Goal: Task Accomplishment & Management: Manage account settings

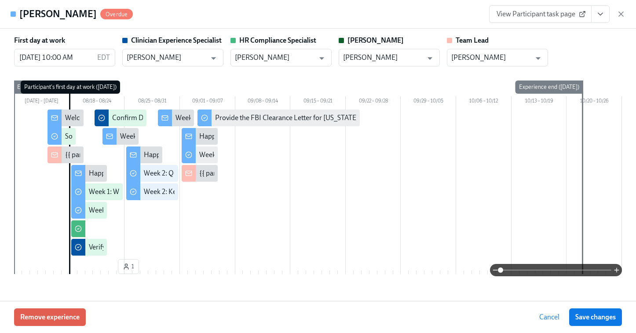
scroll to position [0, 2719]
click at [621, 11] on icon "button" at bounding box center [620, 14] width 9 height 9
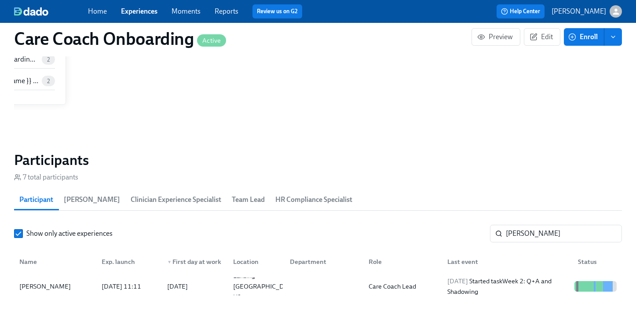
click at [142, 16] on span "Experiences" at bounding box center [139, 12] width 36 height 10
click at [142, 8] on link "Experiences" at bounding box center [139, 11] width 36 height 8
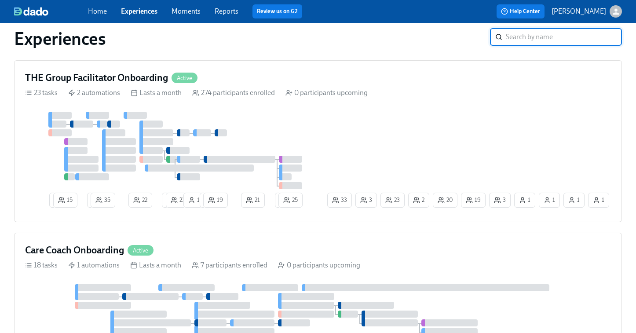
scroll to position [610, 0]
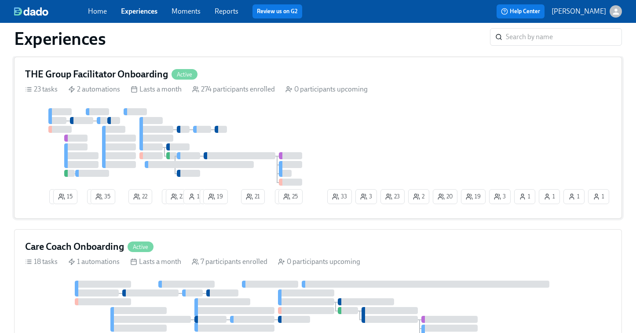
click at [236, 142] on div at bounding box center [175, 146] width 300 height 77
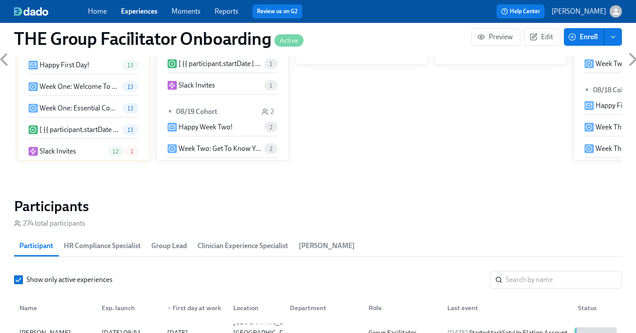
scroll to position [732, 0]
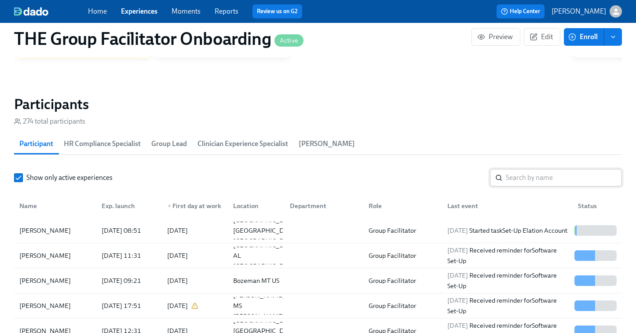
click at [514, 181] on input "search" at bounding box center [563, 178] width 116 height 18
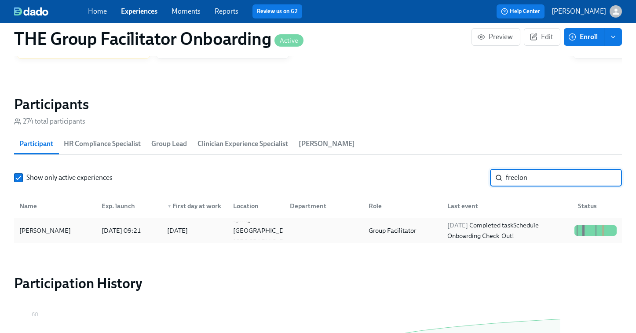
click at [421, 225] on div "Group Facilitator" at bounding box center [400, 231] width 79 height 18
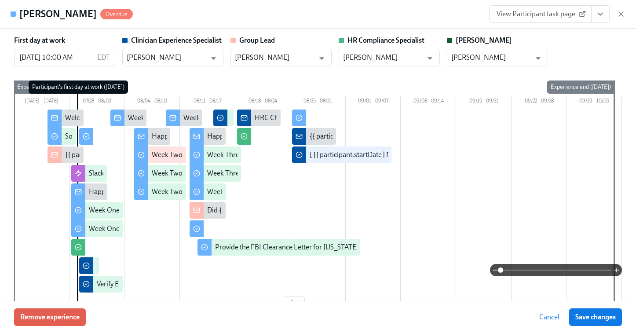
click at [600, 18] on icon "View task page" at bounding box center [600, 14] width 9 height 9
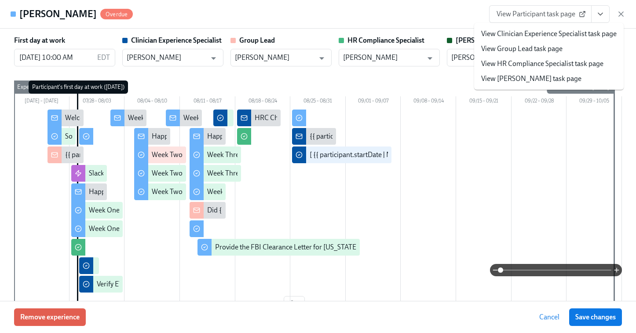
click at [523, 33] on link "View Clinician Experience Specialist task page" at bounding box center [548, 34] width 135 height 10
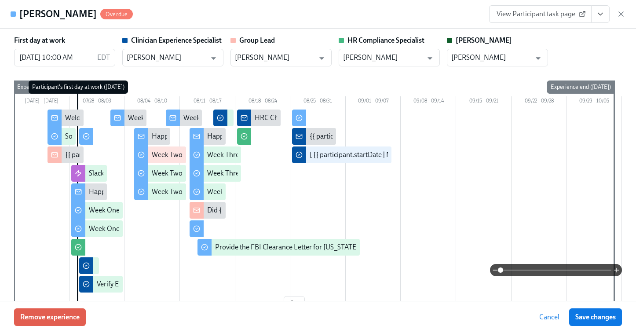
click at [600, 16] on icon "View task page" at bounding box center [600, 14] width 9 height 9
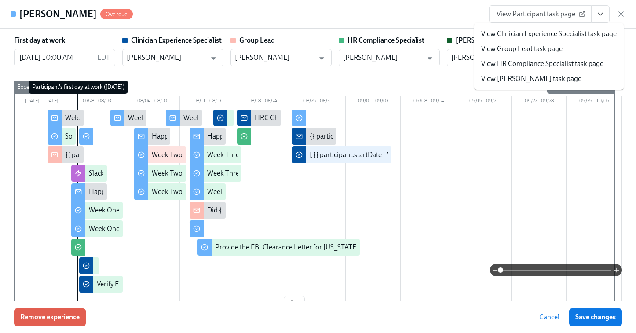
click at [548, 62] on link "View HR Compliance Specialist task page" at bounding box center [542, 64] width 122 height 10
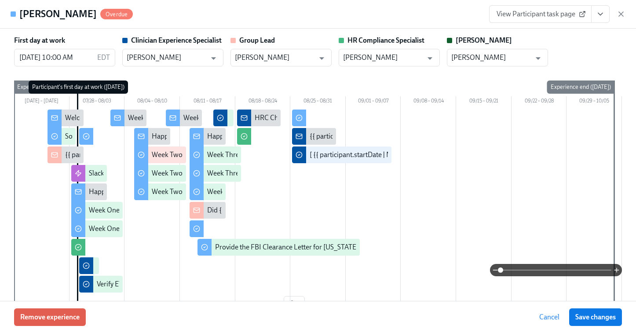
click at [554, 13] on span "View Participant task page" at bounding box center [539, 14] width 87 height 9
click at [618, 13] on icon "button" at bounding box center [620, 14] width 9 height 9
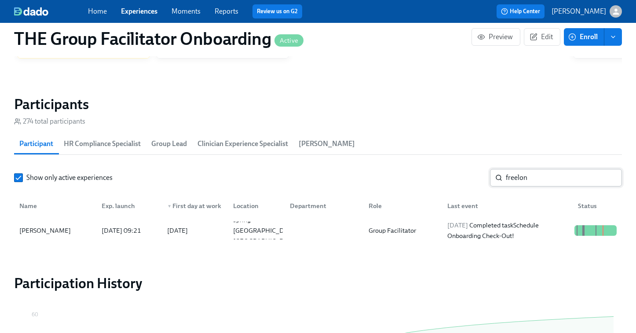
click at [530, 178] on input "freelon" at bounding box center [563, 178] width 116 height 18
paste input "Angelia Uraih"
type input "Angelia Uraih"
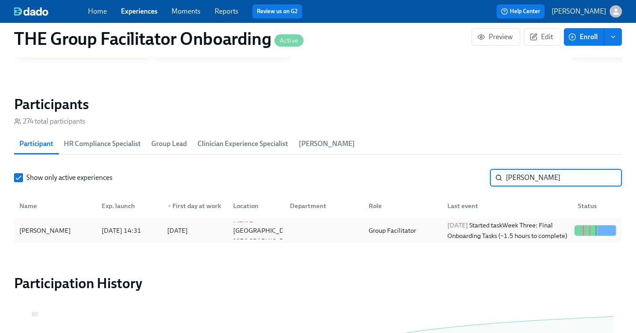
click at [492, 232] on div "2025/08/25 Started task Week Three: Final Onboarding Tasks (~1.5 hours to compl…" at bounding box center [506, 230] width 127 height 21
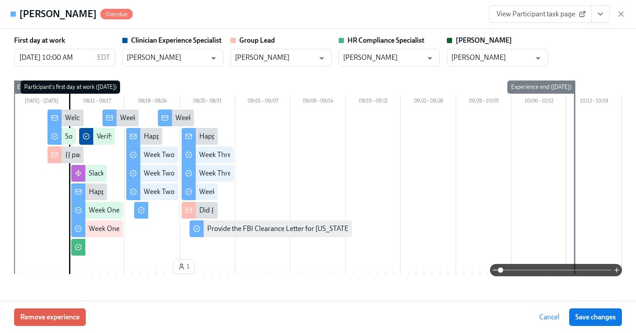
click at [552, 11] on span "View Participant task page" at bounding box center [539, 14] width 87 height 9
click at [621, 11] on icon "button" at bounding box center [620, 14] width 9 height 9
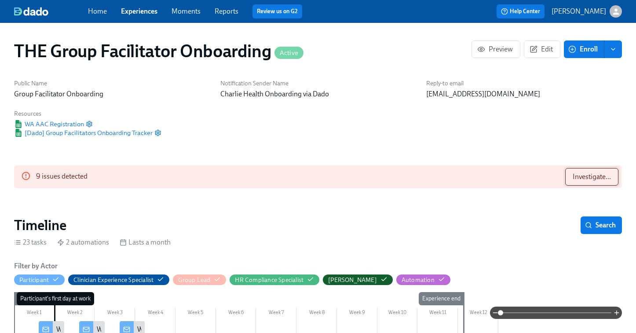
click at [580, 178] on span "Investigate..." at bounding box center [591, 176] width 38 height 9
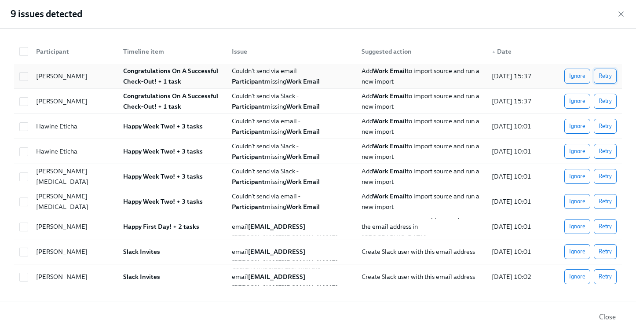
click at [606, 76] on span "Retry" at bounding box center [604, 76] width 13 height 9
click at [607, 101] on span "Retry" at bounding box center [604, 101] width 13 height 9
click at [607, 120] on button "Retry" at bounding box center [604, 126] width 23 height 15
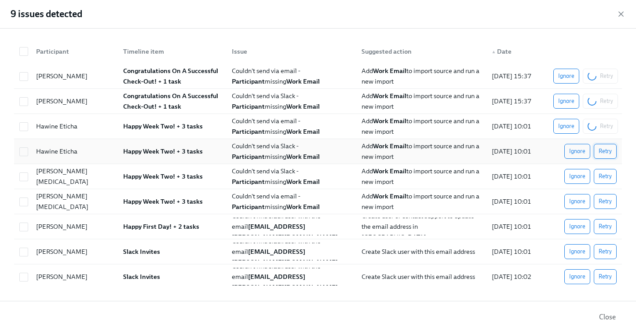
click at [609, 147] on span "Retry" at bounding box center [604, 151] width 13 height 9
click at [608, 173] on span "Retry" at bounding box center [604, 176] width 13 height 9
click at [607, 199] on span "Retry" at bounding box center [604, 201] width 13 height 9
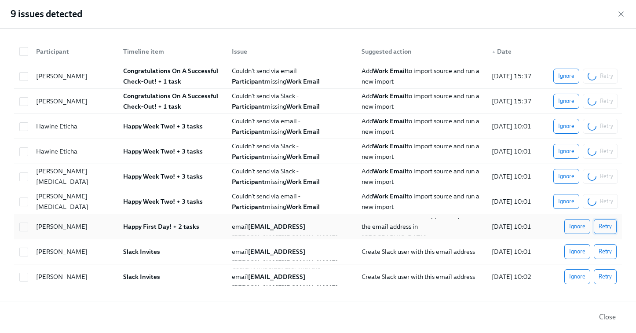
click at [607, 227] on span "Retry" at bounding box center [604, 226] width 13 height 9
click at [607, 248] on span "Retry" at bounding box center [604, 251] width 13 height 9
click at [606, 279] on span "Retry" at bounding box center [604, 276] width 13 height 9
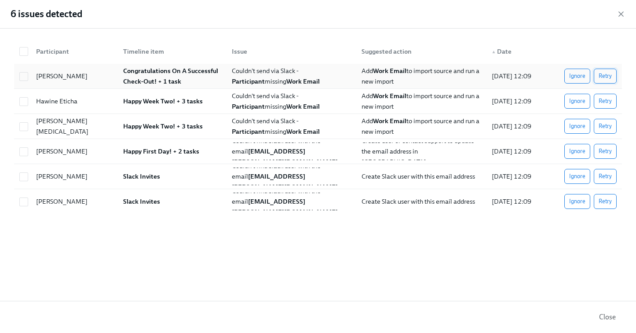
click at [607, 75] on span "Retry" at bounding box center [604, 76] width 13 height 9
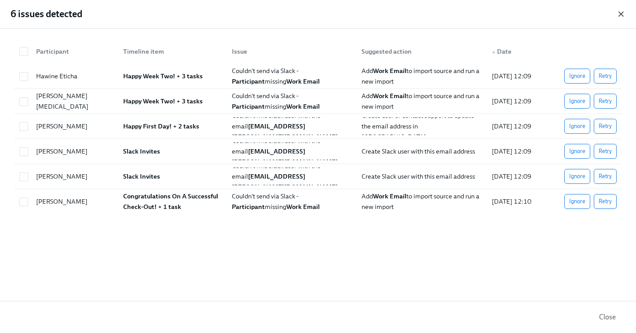
click at [618, 13] on icon "button" at bounding box center [620, 14] width 9 height 9
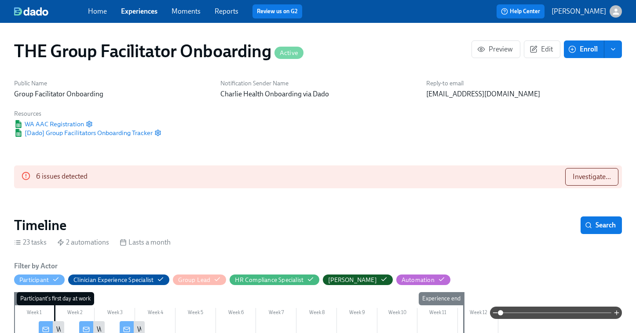
click at [138, 11] on link "Experiences" at bounding box center [139, 11] width 36 height 8
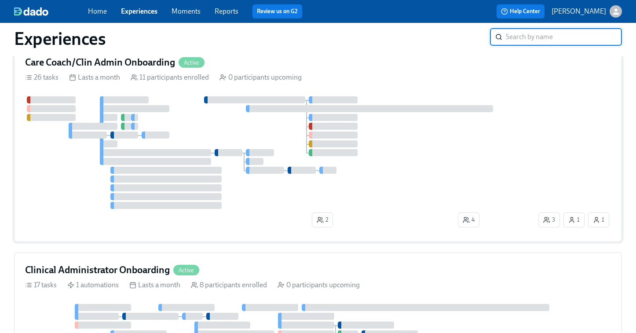
scroll to position [87, 0]
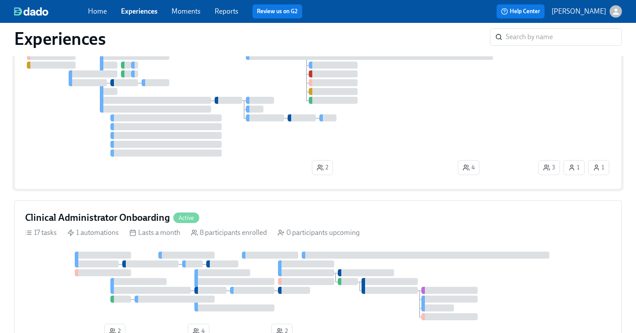
click at [194, 123] on div at bounding box center [165, 126] width 111 height 7
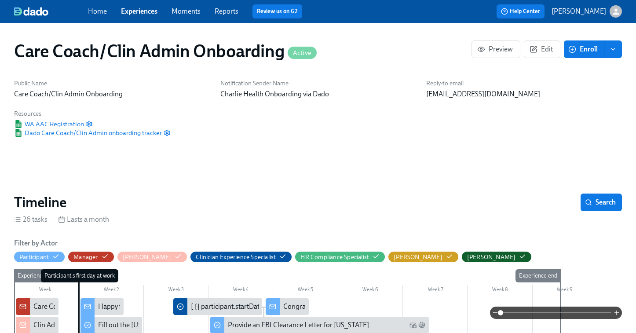
scroll to position [0, 4385]
click at [141, 15] on link "Experiences" at bounding box center [139, 11] width 36 height 8
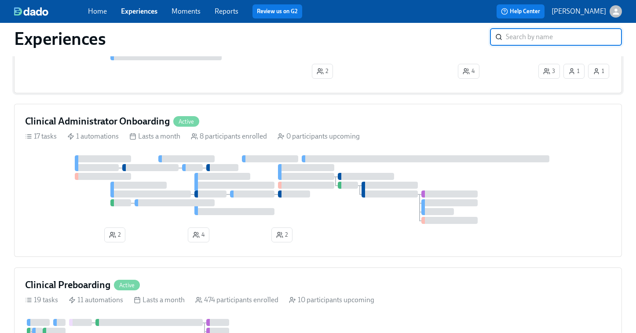
scroll to position [191, 0]
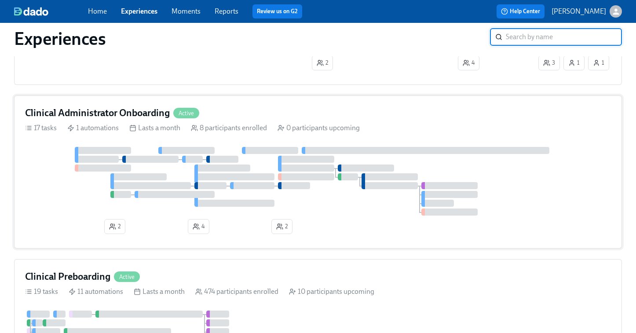
click at [205, 204] on div at bounding box center [234, 203] width 80 height 7
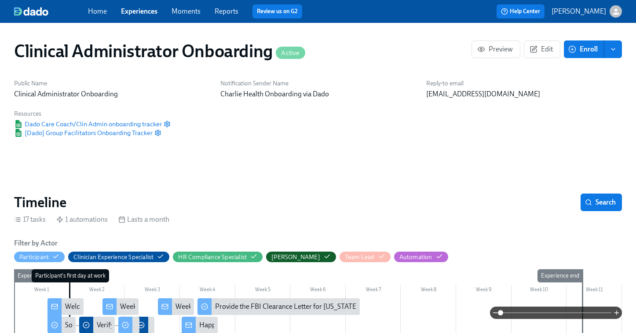
scroll to position [0, 1802]
click at [142, 11] on link "Experiences" at bounding box center [139, 11] width 36 height 8
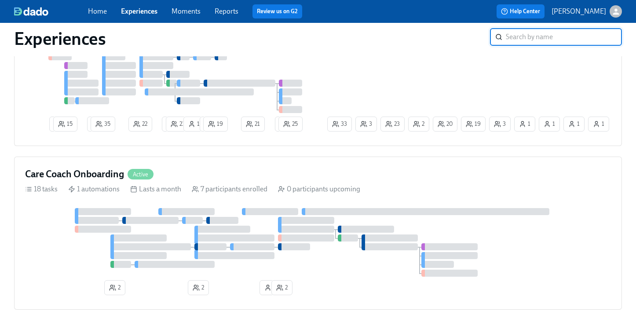
scroll to position [729, 0]
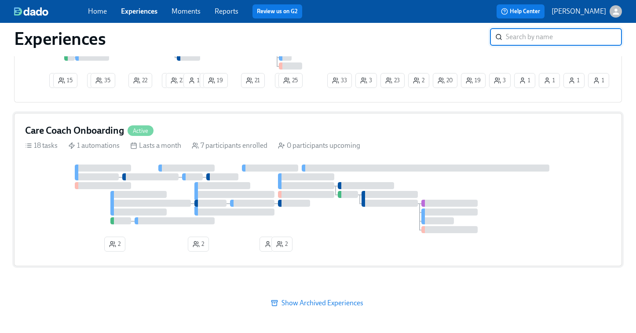
click at [260, 182] on div at bounding box center [317, 198] width 585 height 69
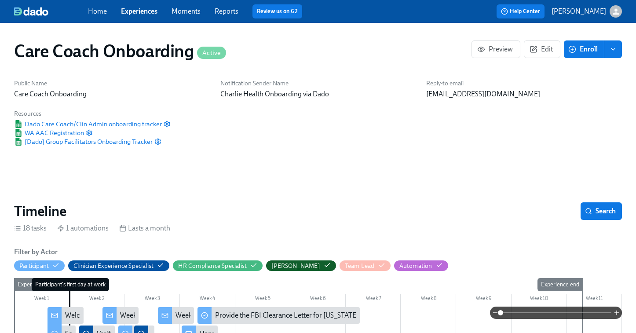
scroll to position [0, 1941]
click at [140, 10] on link "Experiences" at bounding box center [139, 11] width 36 height 8
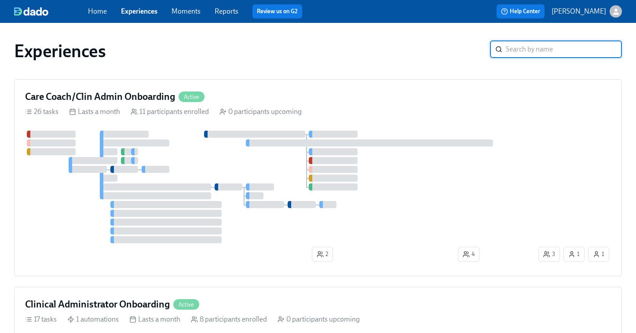
click at [141, 16] on span "Experiences" at bounding box center [139, 12] width 36 height 10
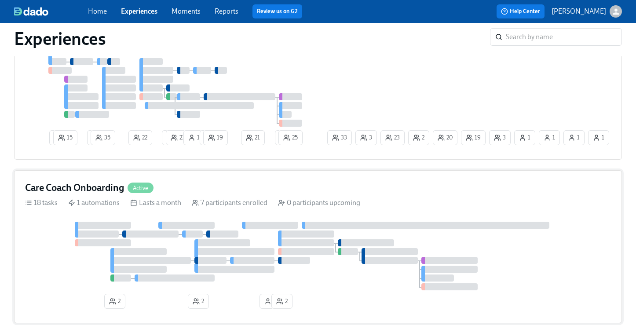
scroll to position [670, 0]
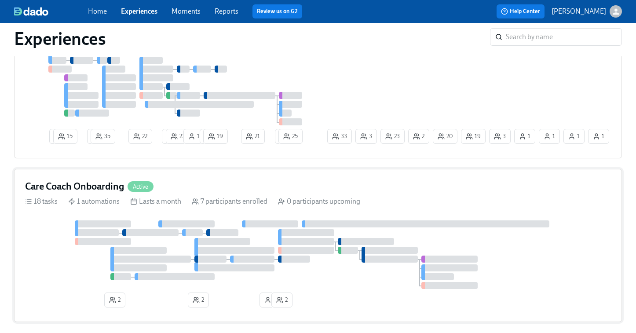
click at [226, 271] on div at bounding box center [234, 267] width 80 height 7
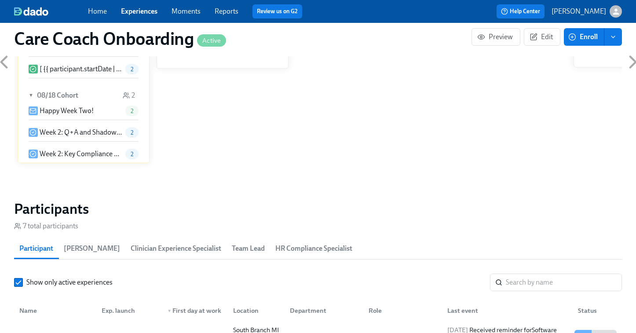
scroll to position [616, 0]
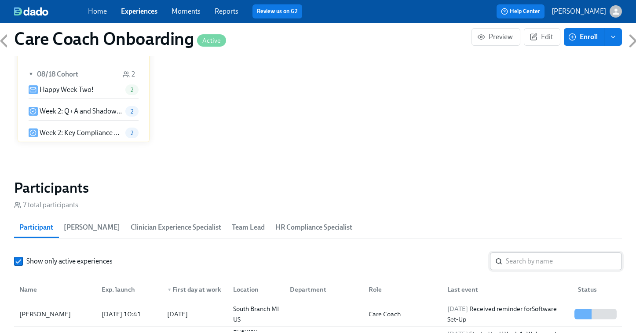
click at [512, 260] on input "search" at bounding box center [563, 261] width 116 height 18
paste input "Charlee Belfonte"
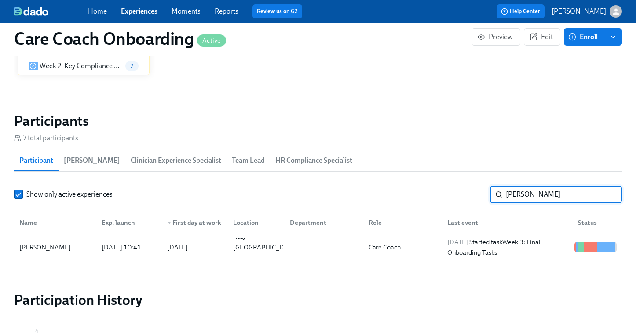
scroll to position [694, 0]
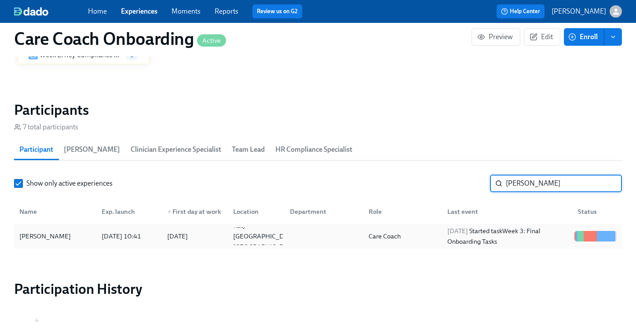
type input "Charlee Belfonte"
click at [504, 238] on div "2025/08/25 Started task Week 3: Final Onboarding Tasks" at bounding box center [506, 235] width 127 height 21
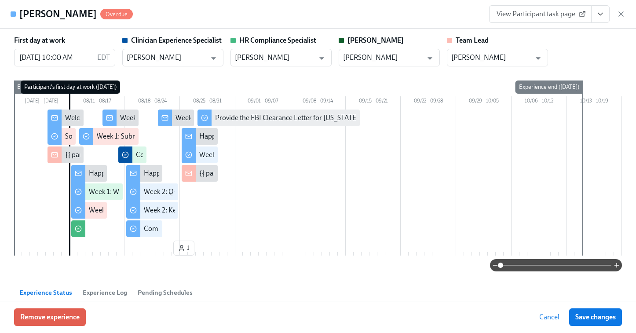
click at [535, 16] on span "View Participant task page" at bounding box center [539, 14] width 87 height 9
click at [615, 16] on div "View Participant task page" at bounding box center [557, 14] width 136 height 18
click at [620, 16] on icon "button" at bounding box center [620, 14] width 9 height 9
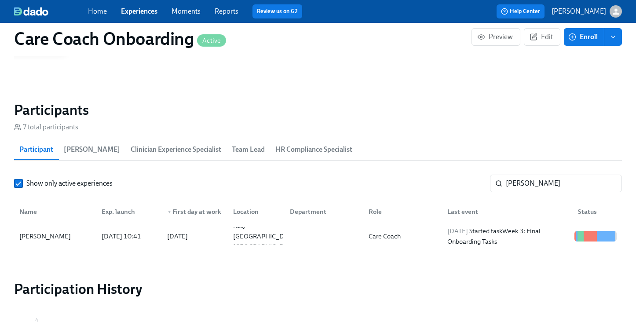
click at [150, 14] on link "Experiences" at bounding box center [139, 11] width 36 height 8
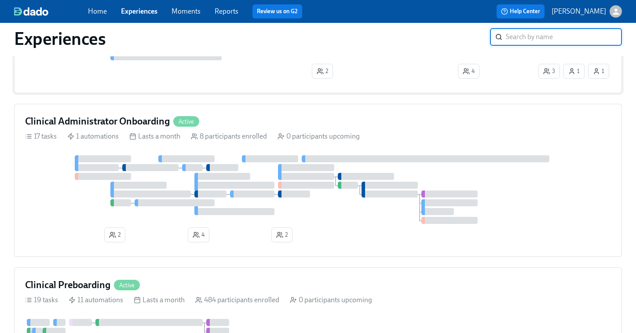
scroll to position [203, 0]
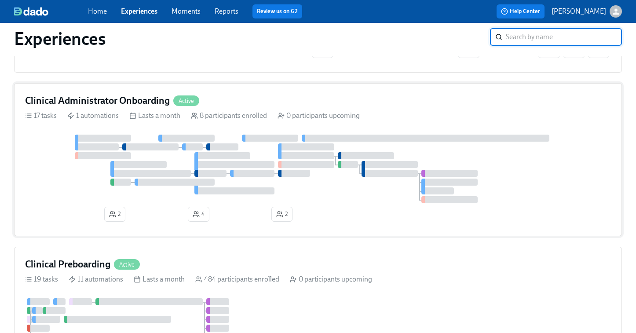
click at [287, 172] on div at bounding box center [294, 173] width 33 height 7
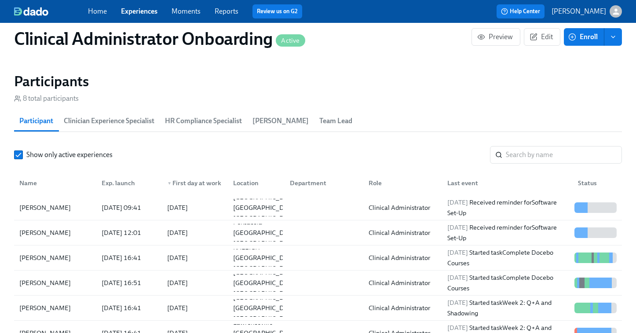
scroll to position [8, 0]
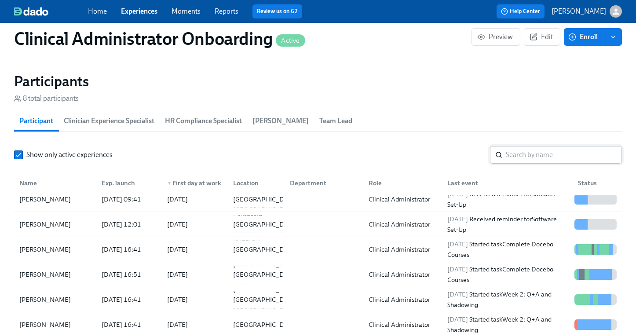
click at [534, 155] on input "search" at bounding box center [563, 155] width 116 height 18
paste input "Martina Sandoval"
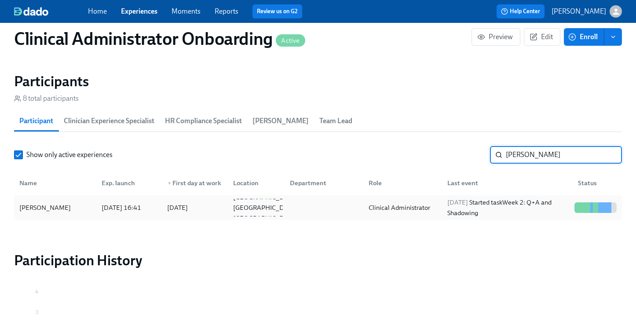
type input "Martina Sandoval"
click at [501, 213] on div "2025/08/25 Started task Week 2: Q+A and Shadowing" at bounding box center [506, 207] width 127 height 21
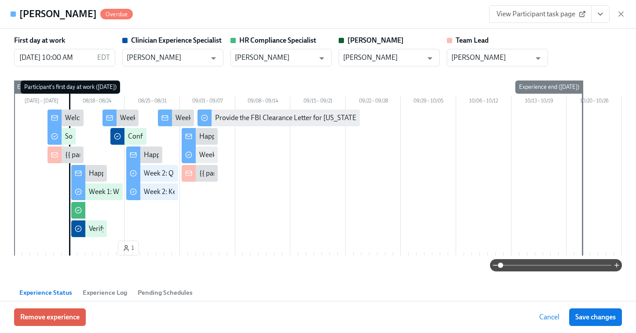
click at [537, 8] on link "View Participant task page" at bounding box center [540, 14] width 102 height 18
click at [623, 15] on icon "button" at bounding box center [620, 14] width 9 height 9
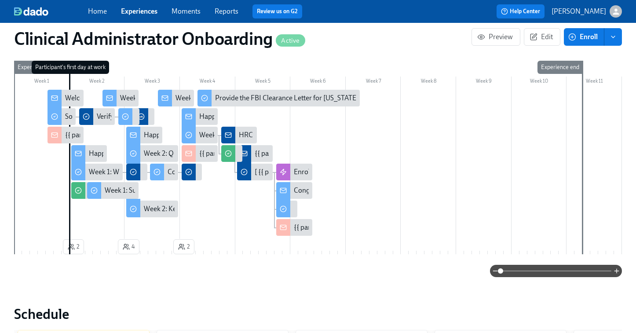
scroll to position [207, 0]
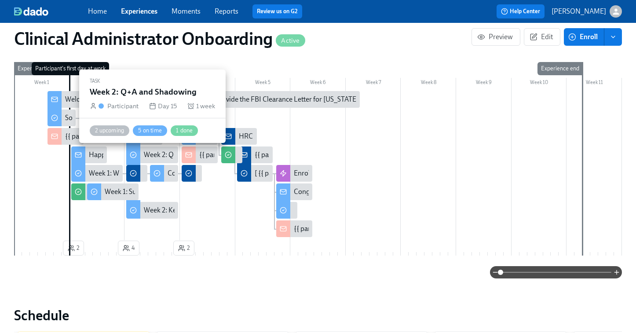
click at [161, 152] on div "Week 2: Q+A and Shadowing" at bounding box center [187, 155] width 87 height 10
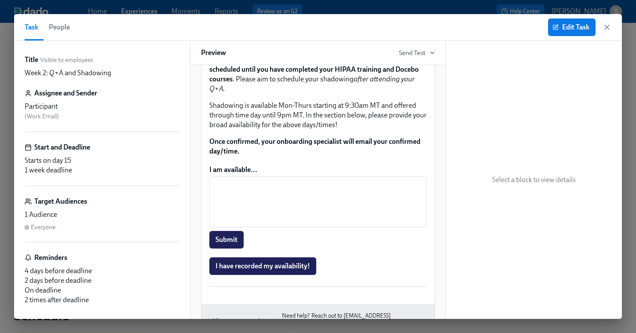
scroll to position [465, 0]
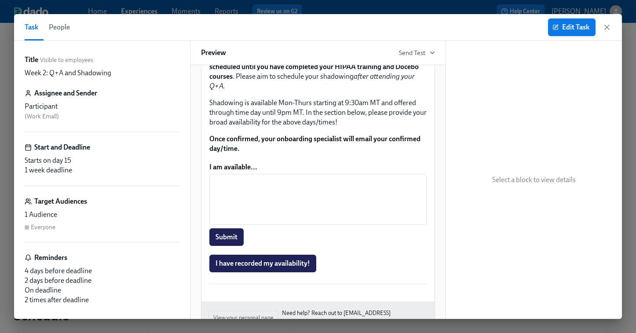
click at [573, 30] on span "Edit Task" at bounding box center [571, 27] width 35 height 9
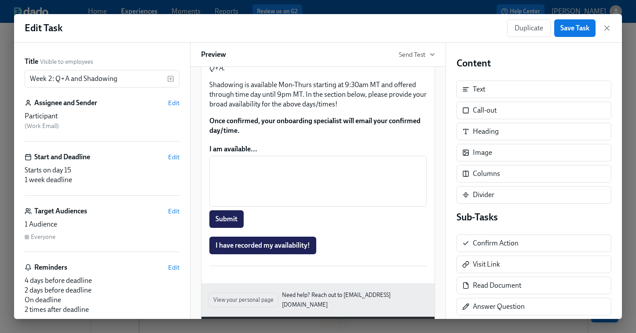
scroll to position [487, 0]
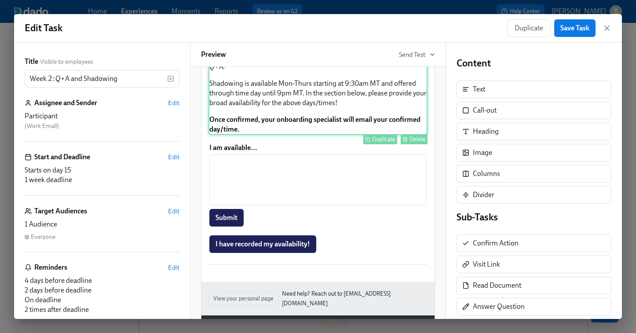
click at [316, 135] on div "Approx completion time: 7 hours Role Specific Observations are a requirement of…" at bounding box center [317, 47] width 219 height 175
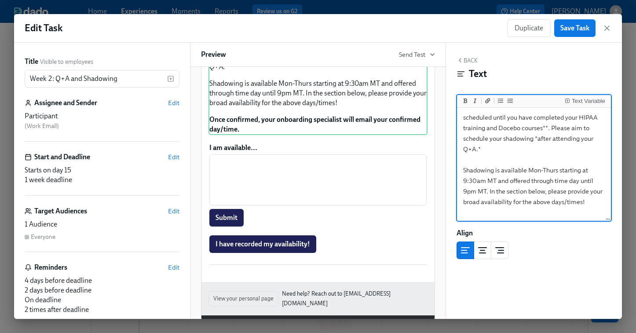
scroll to position [141, 0]
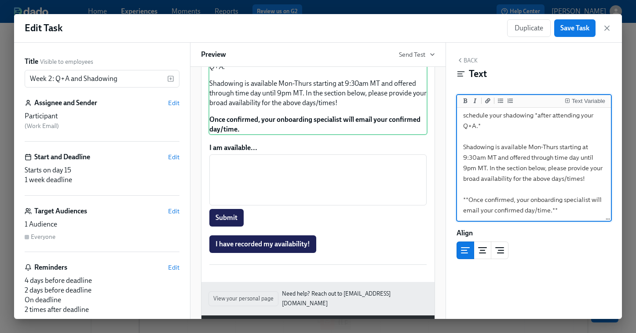
click at [580, 160] on textarea "***Approx completion time: 7 hours*** Role Specific Observations are a requirem…" at bounding box center [533, 93] width 150 height 251
click at [476, 171] on textarea "***Approx completion time: 7 hours*** Role Specific Observations are a requirem…" at bounding box center [533, 93] width 150 height 251
type textarea "***Approx completion time: 7 hours*** Role Specific Observations are a requirem…"
click at [572, 31] on span "Save Task" at bounding box center [574, 28] width 29 height 9
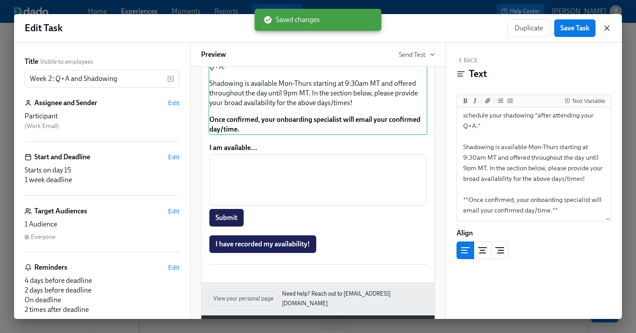
click at [606, 29] on icon "button" at bounding box center [606, 28] width 4 height 4
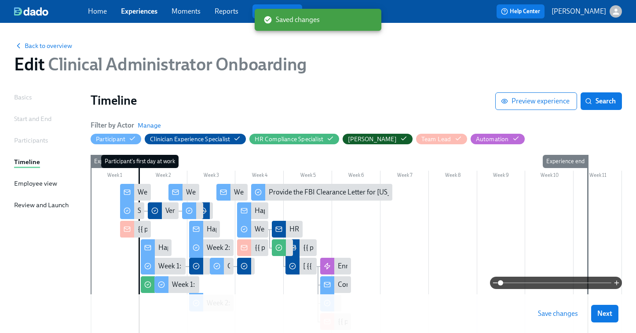
click at [552, 310] on span "Save changes" at bounding box center [558, 313] width 40 height 9
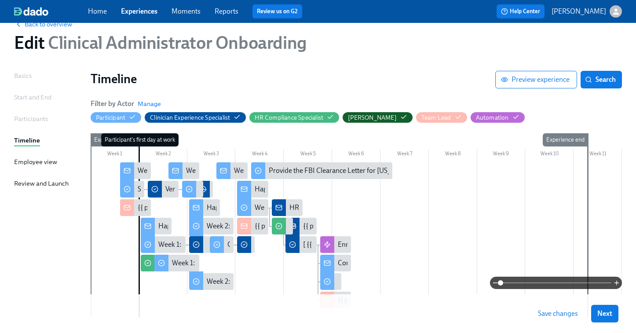
scroll to position [23, 0]
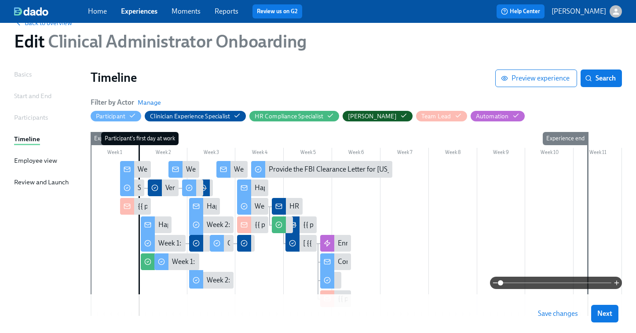
click at [543, 312] on span "Save changes" at bounding box center [558, 313] width 40 height 9
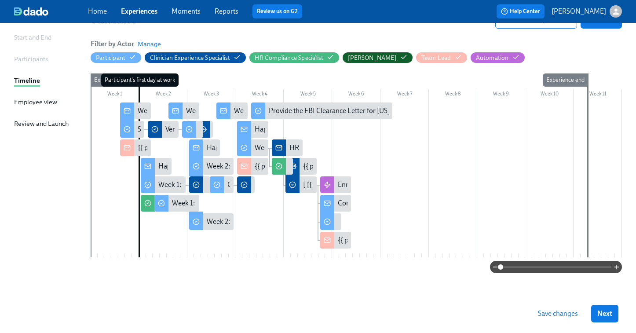
scroll to position [0, 0]
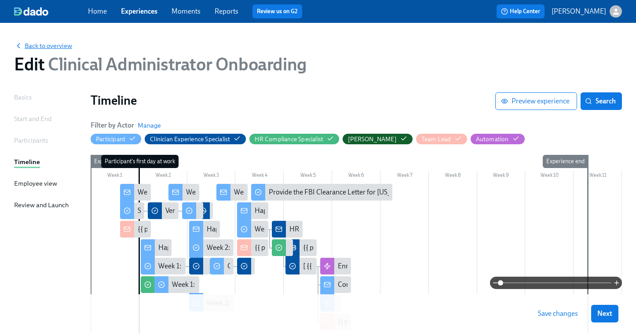
click at [36, 46] on span "Back to overview" at bounding box center [43, 45] width 58 height 9
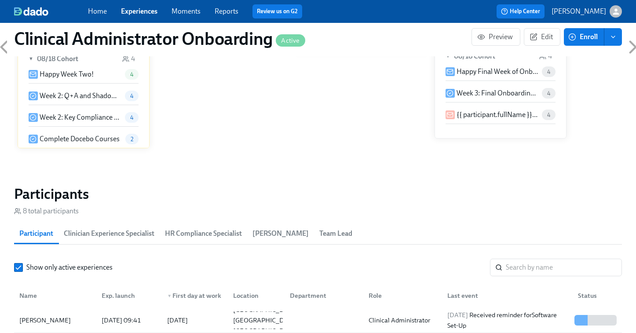
scroll to position [696, 0]
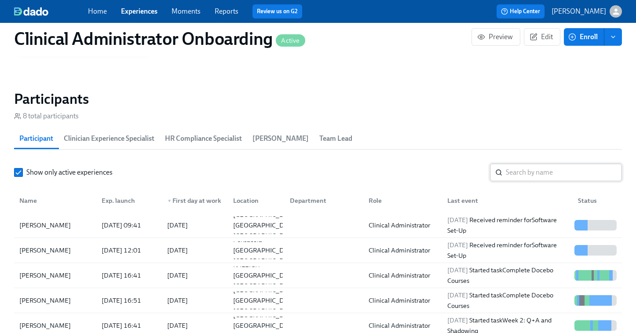
click at [515, 177] on input "search" at bounding box center [563, 172] width 116 height 18
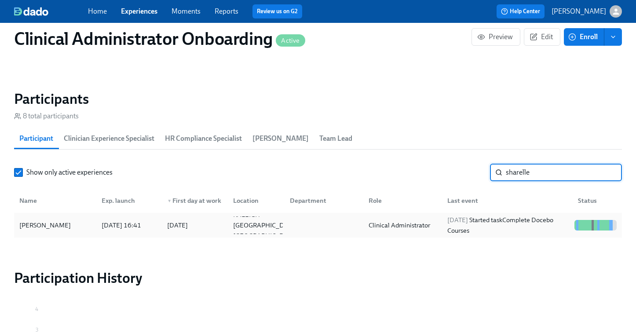
scroll to position [0, 2302]
type input "sharelle"
click at [497, 226] on div "2025/08/25 Started task Complete Docebo Courses" at bounding box center [506, 224] width 127 height 21
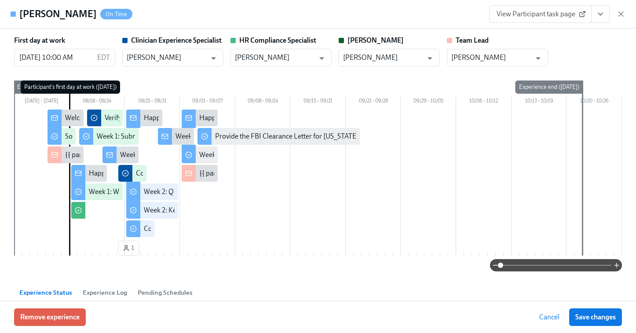
click at [559, 16] on span "View Participant task page" at bounding box center [539, 14] width 87 height 9
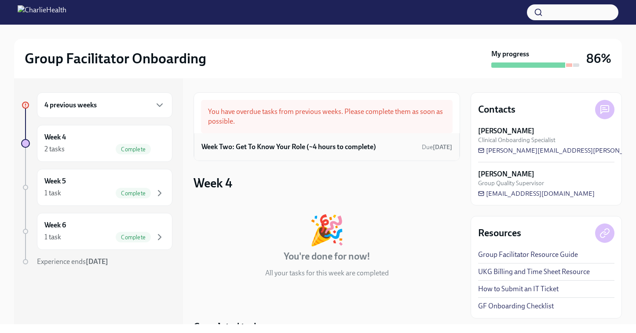
click at [293, 150] on h6 "Week Two: Get To Know Your Role (~4 hours to complete)" at bounding box center [288, 147] width 174 height 10
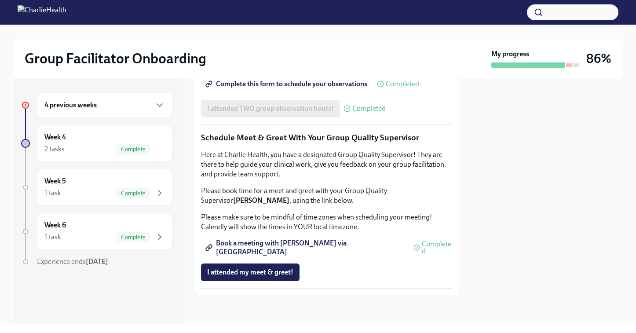
scroll to position [855, 0]
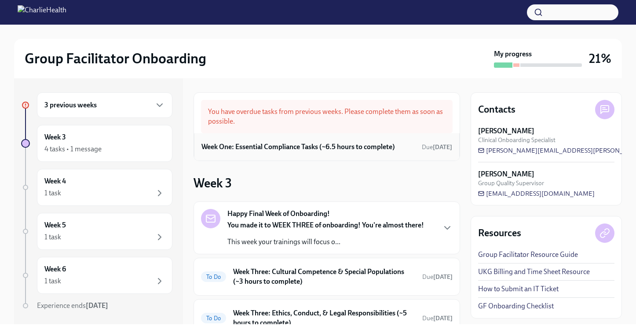
click at [336, 146] on h6 "Week One: Essential Compliance Tasks (~6.5 hours to complete)" at bounding box center [297, 147] width 193 height 10
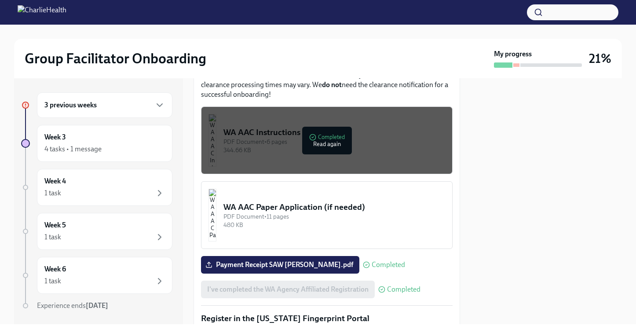
scroll to position [781, 0]
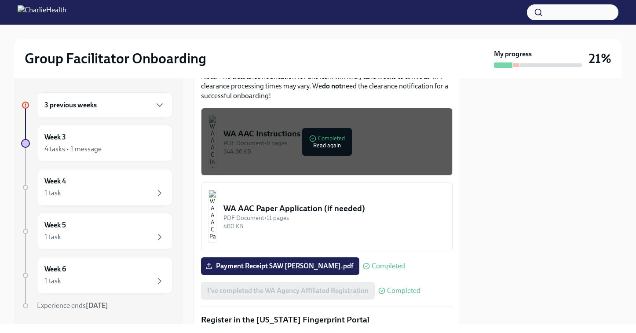
click at [296, 214] on div "PDF Document • 11 pages" at bounding box center [334, 218] width 222 height 8
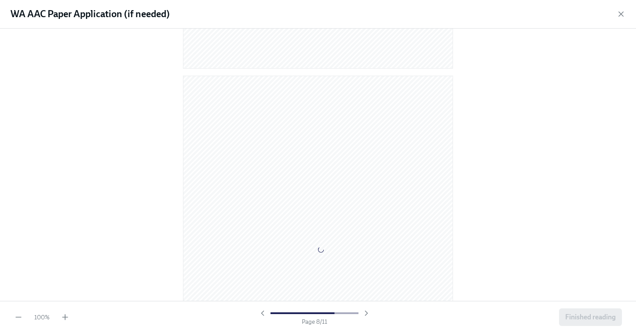
scroll to position [3651, 0]
click at [584, 317] on span "Finished reading" at bounding box center [590, 316] width 51 height 9
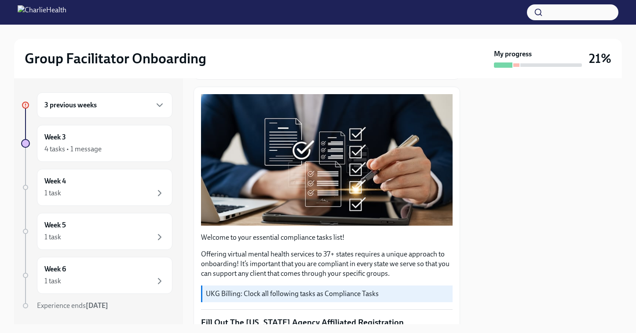
scroll to position [0, 0]
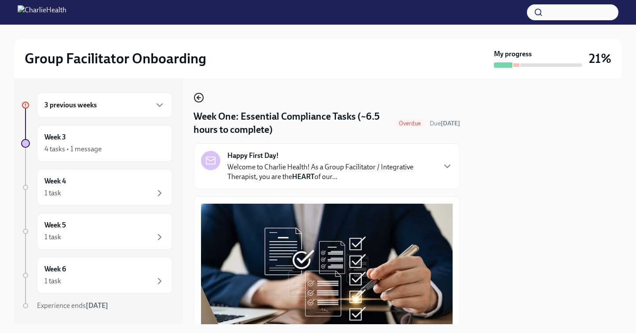
click at [202, 98] on icon "button" at bounding box center [198, 97] width 11 height 11
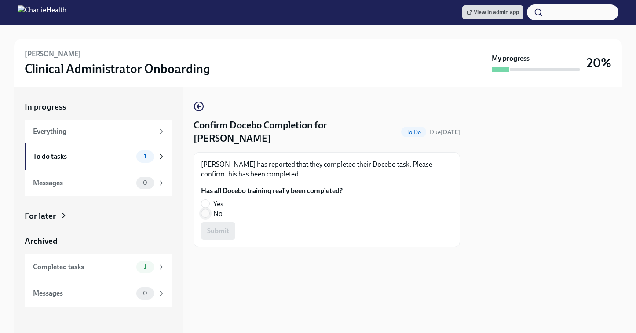
click at [206, 209] on input "No" at bounding box center [205, 213] width 8 height 8
radio input "true"
click at [214, 226] on span "Submit" at bounding box center [218, 230] width 22 height 9
click at [203, 214] on input "No" at bounding box center [205, 213] width 8 height 8
radio input "true"
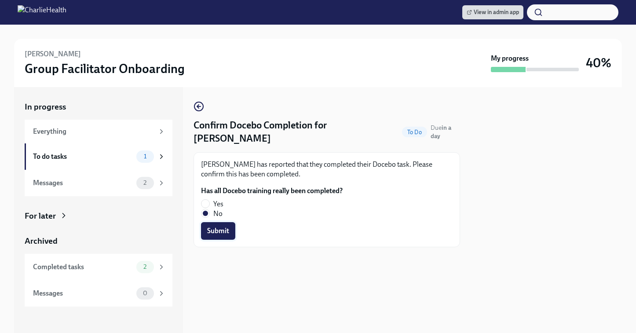
click at [222, 232] on span "Submit" at bounding box center [218, 230] width 22 height 9
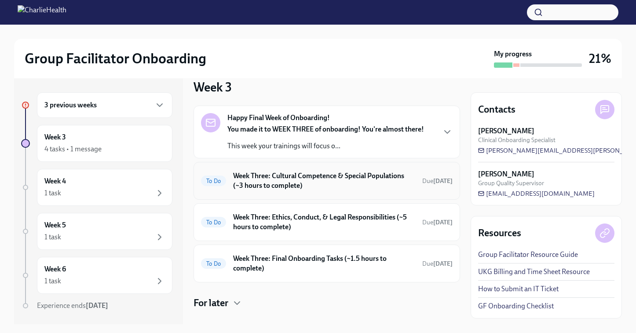
scroll to position [109, 0]
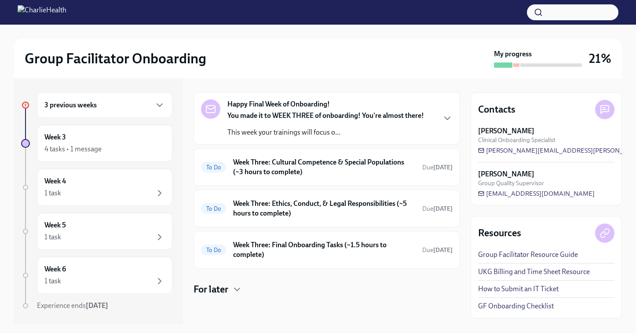
click at [82, 109] on h6 "3 previous weeks" at bounding box center [70, 105] width 52 height 10
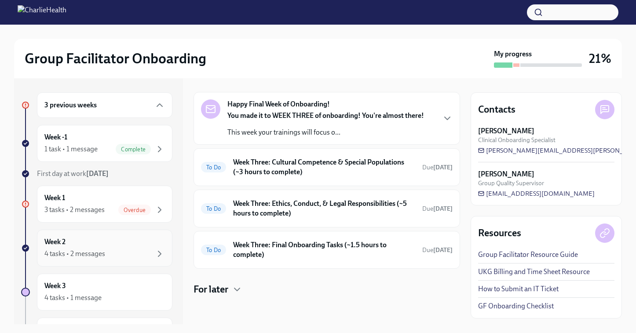
click at [76, 243] on div "Week 2 4 tasks • 2 messages" at bounding box center [104, 248] width 120 height 22
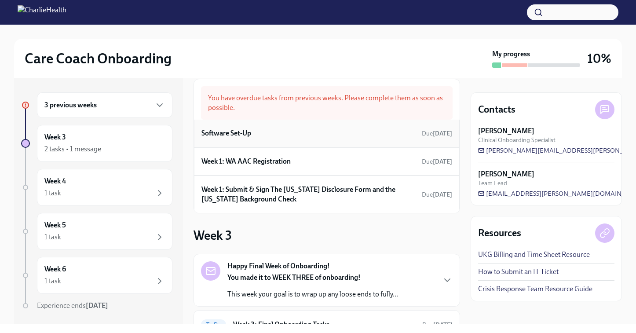
scroll to position [13, 0]
click at [298, 133] on div "Software Set-Up Due [DATE]" at bounding box center [326, 133] width 251 height 13
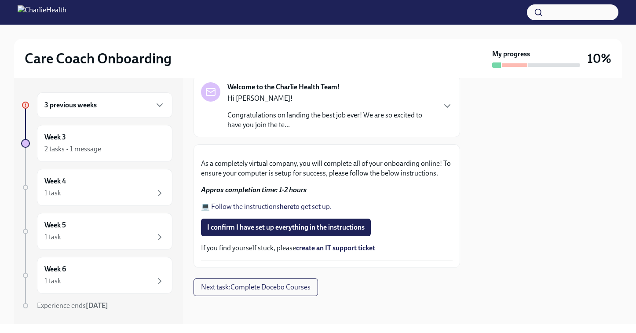
scroll to position [223, 0]
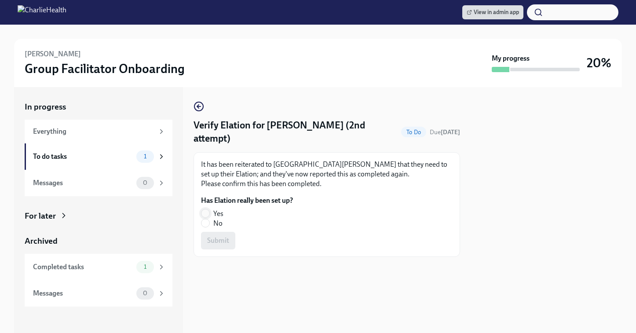
click at [205, 209] on input "Yes" at bounding box center [205, 213] width 8 height 8
radio input "true"
click at [216, 233] on button "Submit" at bounding box center [218, 241] width 34 height 18
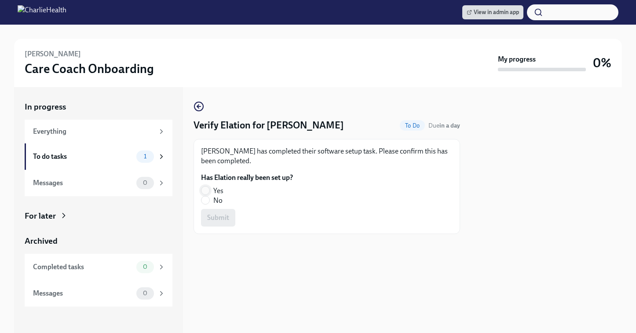
click at [206, 191] on input "Yes" at bounding box center [205, 190] width 8 height 8
radio input "true"
click at [217, 221] on span "Submit" at bounding box center [218, 217] width 22 height 9
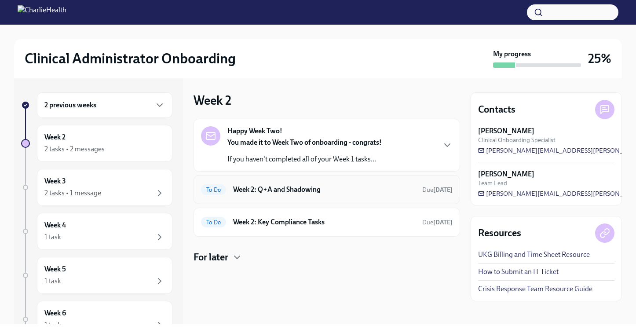
click at [312, 181] on div "To Do Week 2: Q+A and Shadowing Due [DATE]" at bounding box center [326, 189] width 266 height 29
click at [309, 193] on h6 "Week 2: Q+A and Shadowing" at bounding box center [324, 190] width 182 height 10
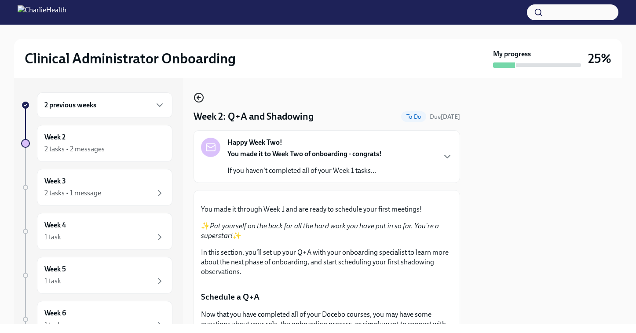
click at [198, 98] on icon "button" at bounding box center [199, 98] width 4 height 0
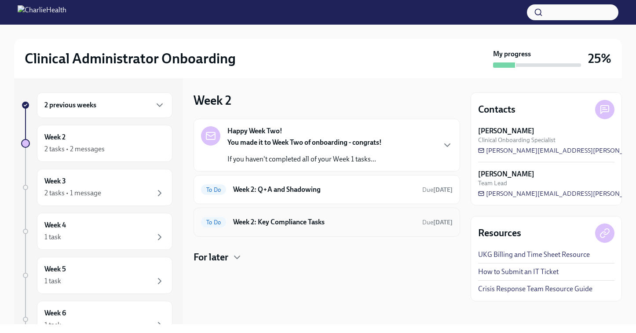
click at [293, 219] on h6 "Week 2: Key Compliance Tasks" at bounding box center [324, 222] width 182 height 10
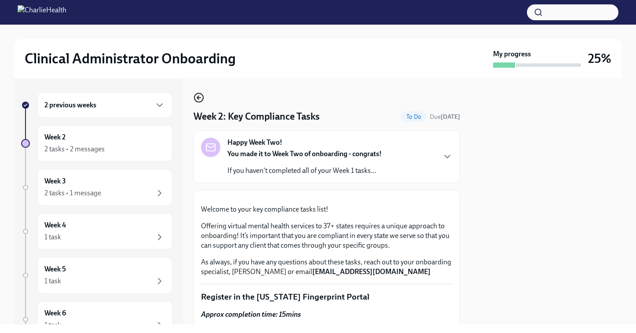
click at [197, 98] on icon "button" at bounding box center [198, 98] width 2 height 4
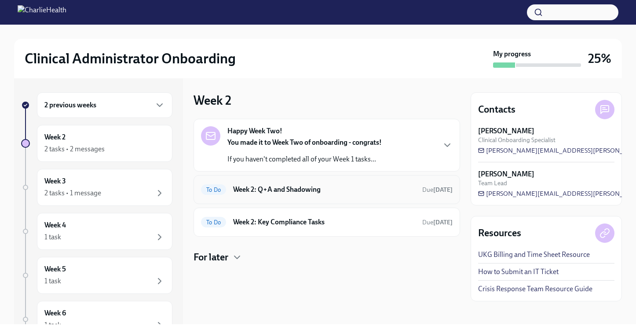
click at [302, 191] on h6 "Week 2: Q+A and Shadowing" at bounding box center [324, 190] width 182 height 10
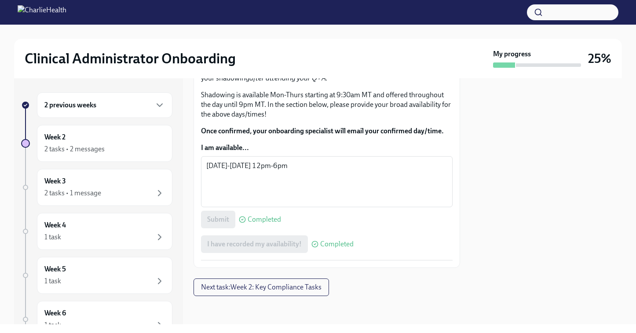
scroll to position [594, 0]
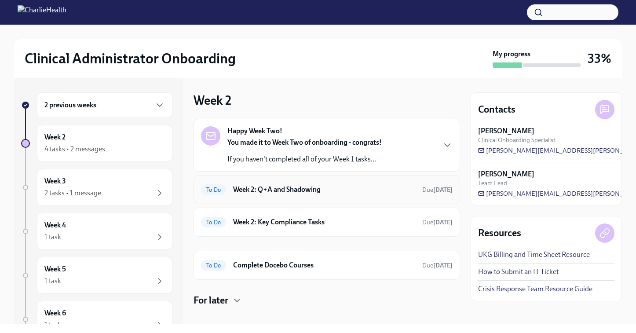
click at [307, 191] on h6 "Week 2: Q+A and Shadowing" at bounding box center [324, 190] width 182 height 10
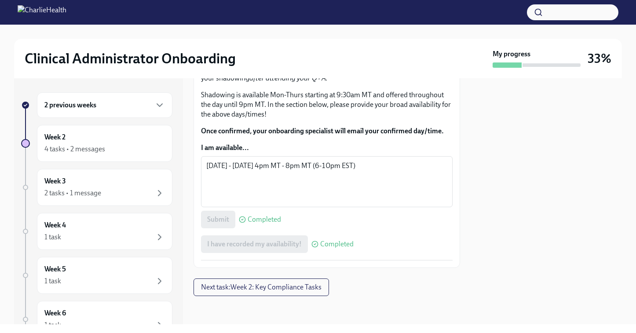
scroll to position [523, 0]
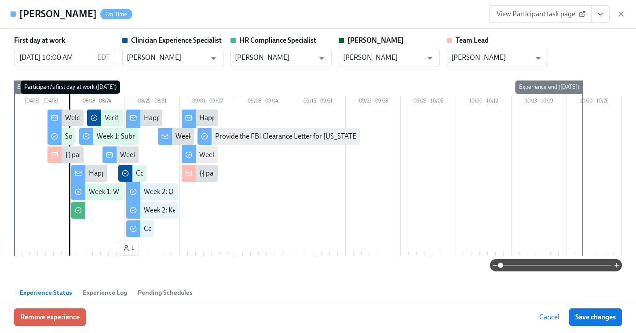
scroll to position [0, 2302]
click at [620, 13] on icon "button" at bounding box center [620, 14] width 4 height 4
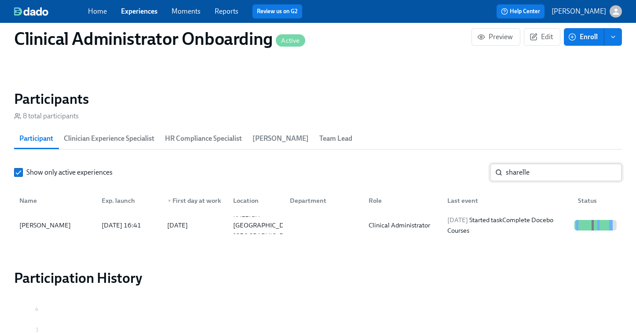
click at [527, 171] on input "sharelle" at bounding box center [563, 172] width 116 height 18
type input "a"
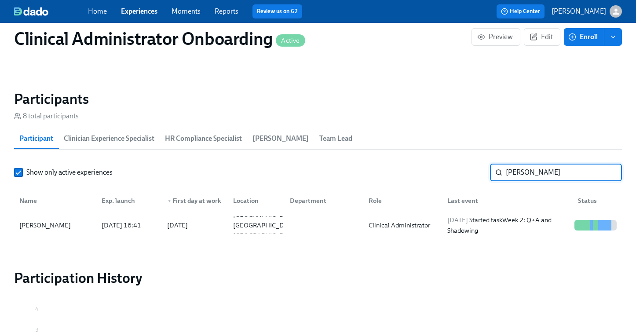
click at [526, 167] on input "martina" at bounding box center [563, 172] width 116 height 18
type input "sharelle"
click at [487, 227] on div "2025/08/25 Started task Complete Docebo Courses" at bounding box center [506, 224] width 127 height 21
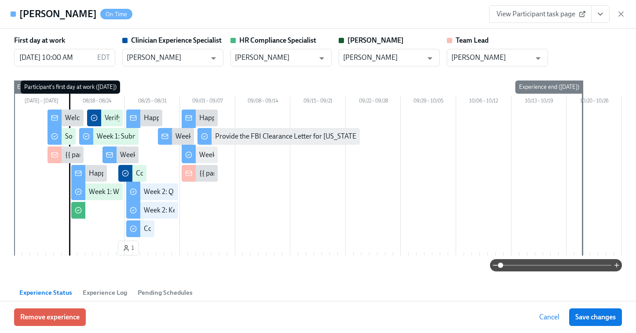
click at [548, 20] on link "View Participant task page" at bounding box center [540, 14] width 102 height 18
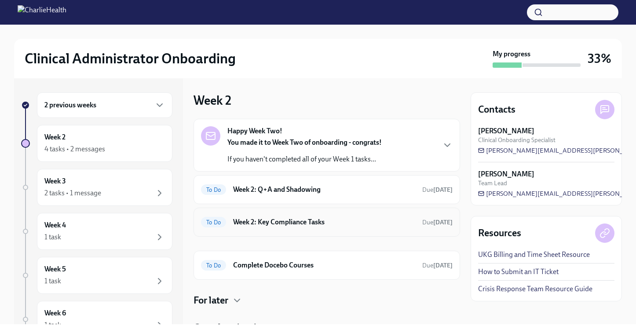
click at [304, 222] on h6 "Week 2: Key Compliance Tasks" at bounding box center [324, 222] width 182 height 10
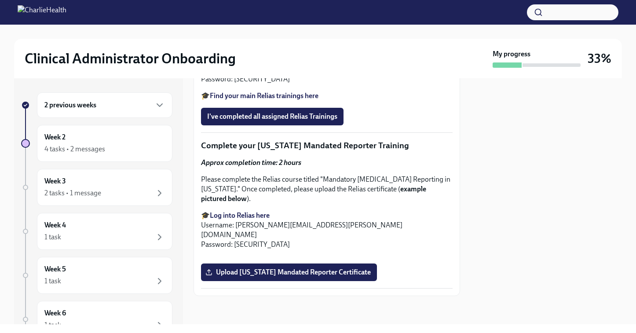
scroll to position [1057, 0]
